Goal: Task Accomplishment & Management: Manage account settings

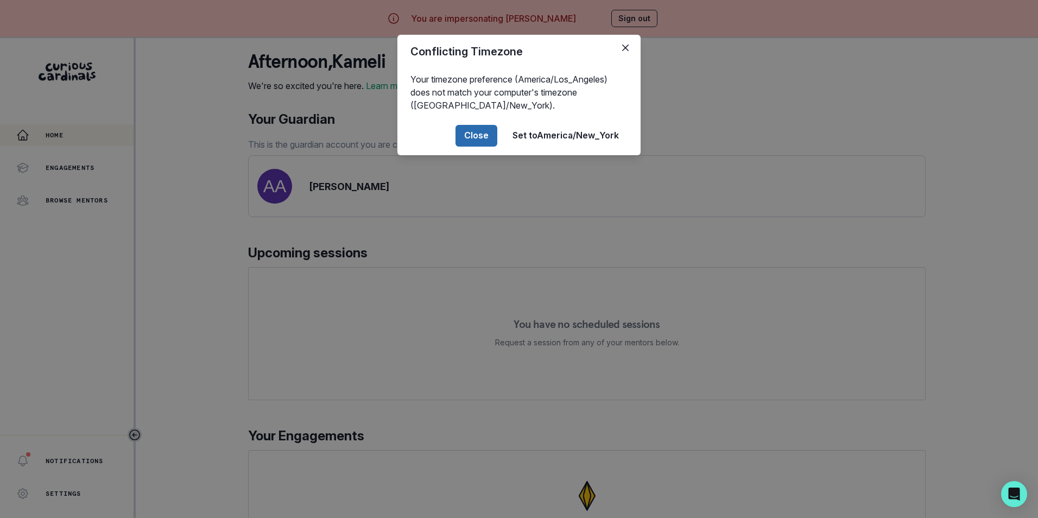
click at [482, 133] on button "Close" at bounding box center [477, 136] width 42 height 22
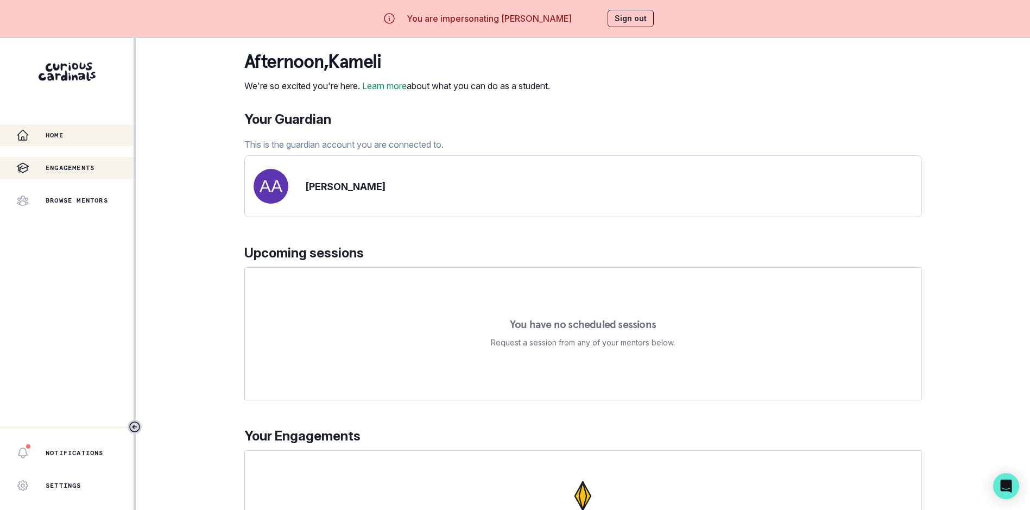
click at [95, 173] on div "Engagements" at bounding box center [74, 167] width 117 height 13
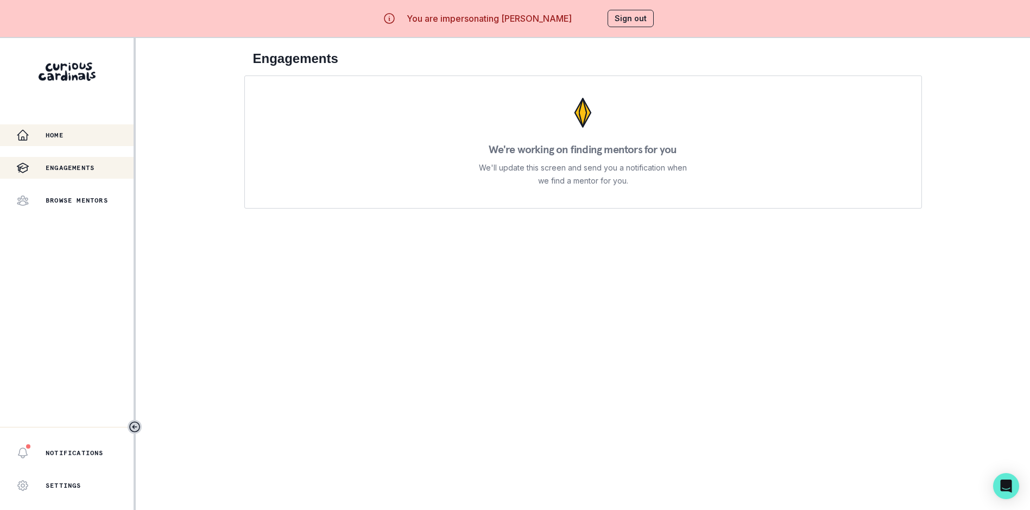
click at [53, 140] on div "Home" at bounding box center [74, 135] width 117 height 13
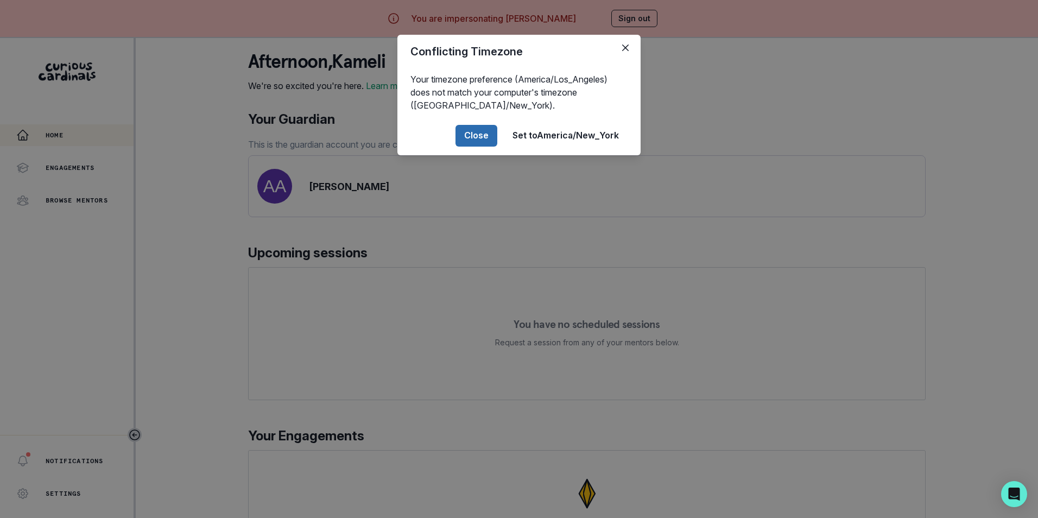
click at [488, 142] on button "Close" at bounding box center [477, 136] width 42 height 22
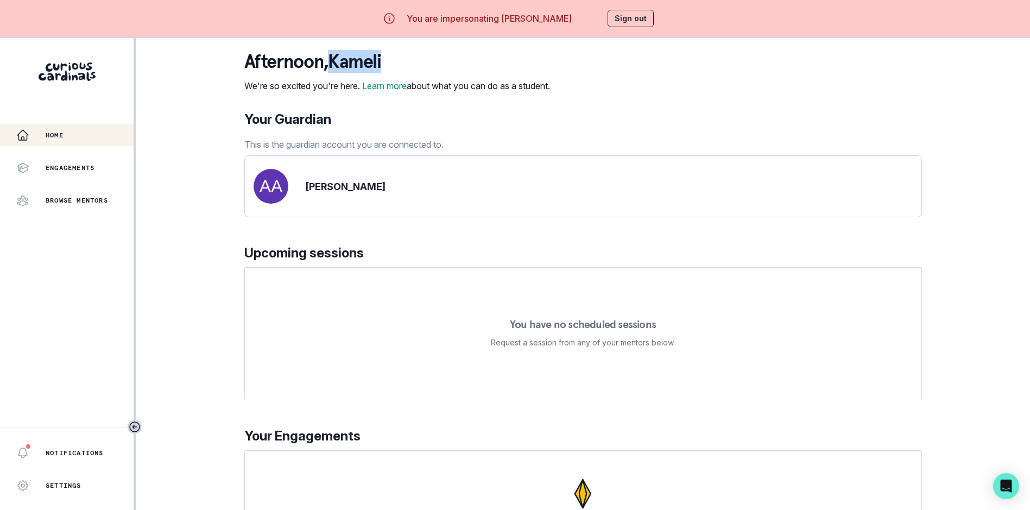
drag, startPoint x: 389, startPoint y: 62, endPoint x: 339, endPoint y: 62, distance: 49.9
click at [339, 62] on p "afternoon , Kameli" at bounding box center [397, 62] width 306 height 22
copy p "Kameli"
click at [642, 17] on button "Sign out" at bounding box center [631, 18] width 46 height 17
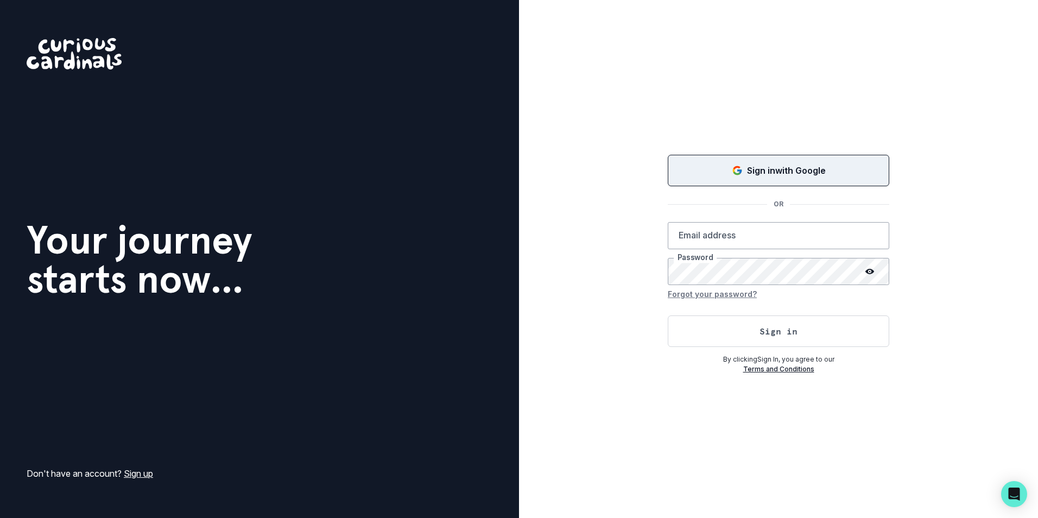
click at [785, 165] on p "Sign in with Google" at bounding box center [786, 170] width 79 height 13
